Goal: Find specific page/section: Find specific page/section

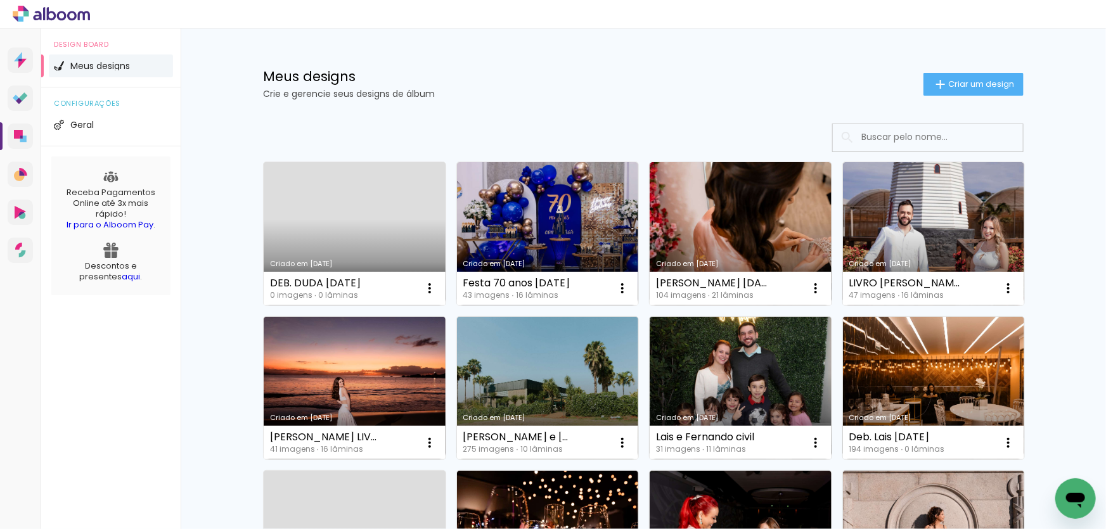
click at [944, 133] on input at bounding box center [945, 137] width 181 height 26
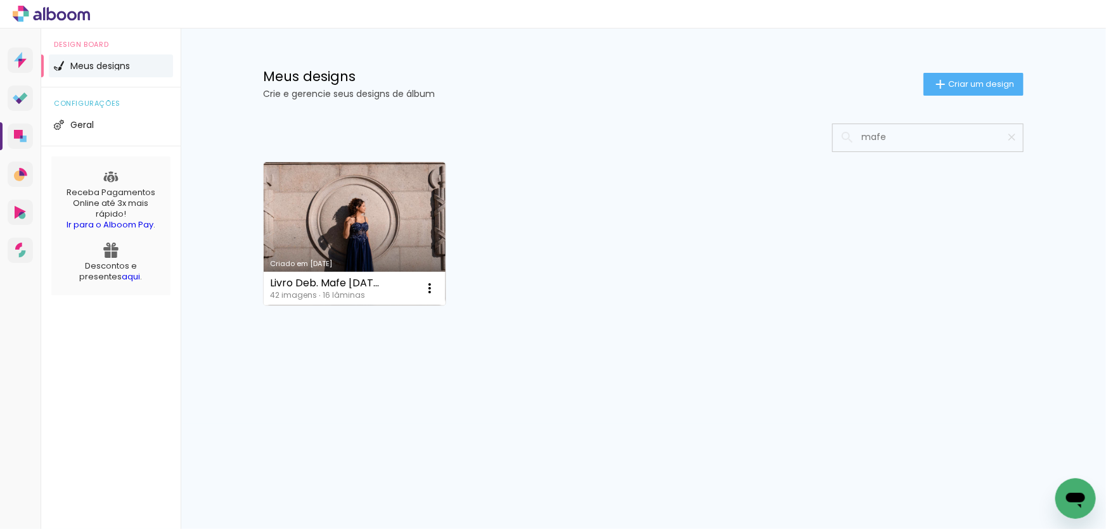
drag, startPoint x: 965, startPoint y: 138, endPoint x: 871, endPoint y: 139, distance: 93.2
click at [871, 139] on input "mafe" at bounding box center [934, 137] width 158 height 26
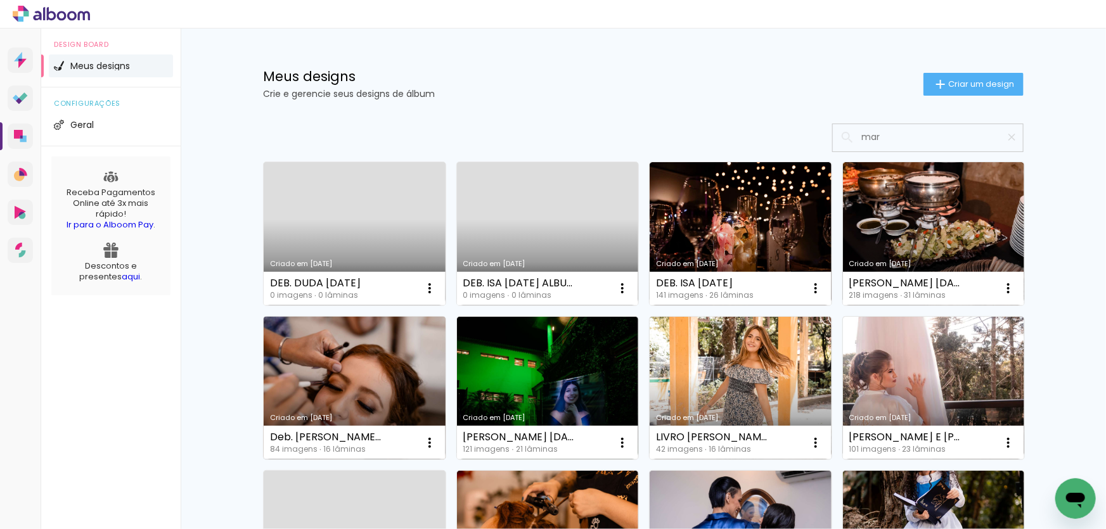
type input "mar"
type paper-input "mar"
click at [344, 386] on link "Criado em [DATE]" at bounding box center [355, 388] width 182 height 143
